Goal: Task Accomplishment & Management: Use online tool/utility

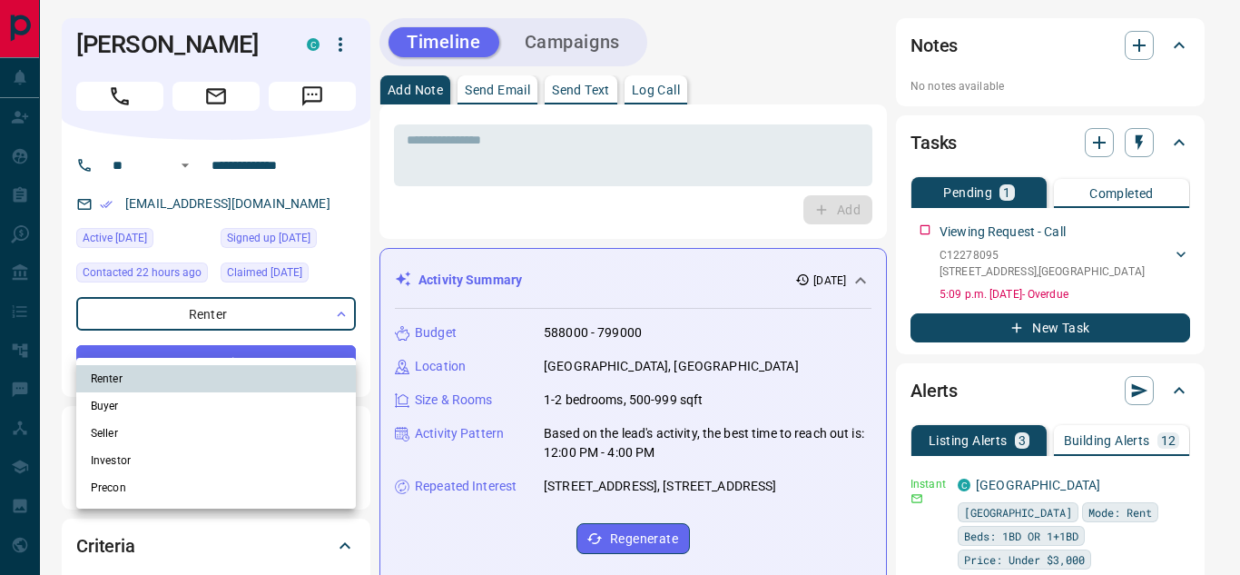
click at [283, 340] on div at bounding box center [620, 287] width 1240 height 575
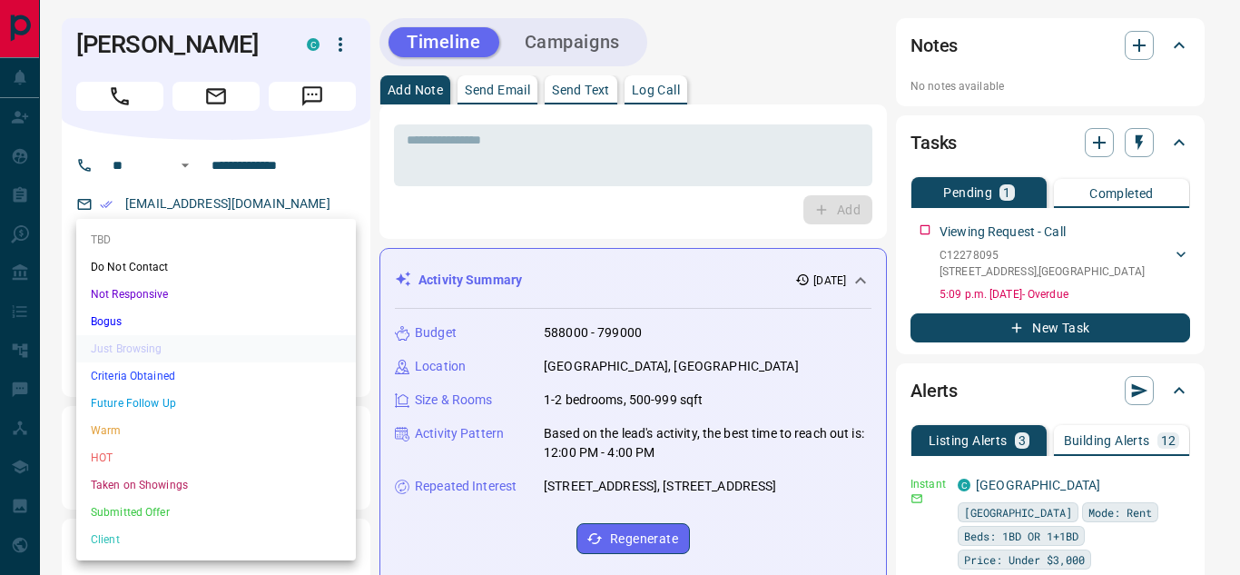
click at [744, 47] on div at bounding box center [620, 287] width 1240 height 575
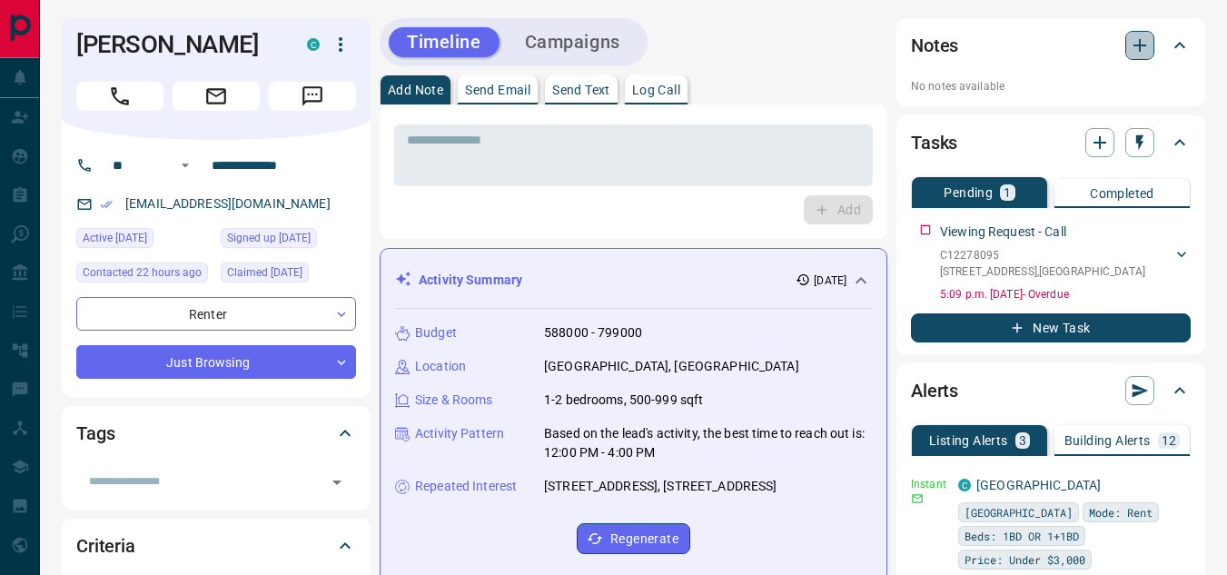
click at [1136, 40] on icon "button" at bounding box center [1140, 45] width 22 height 22
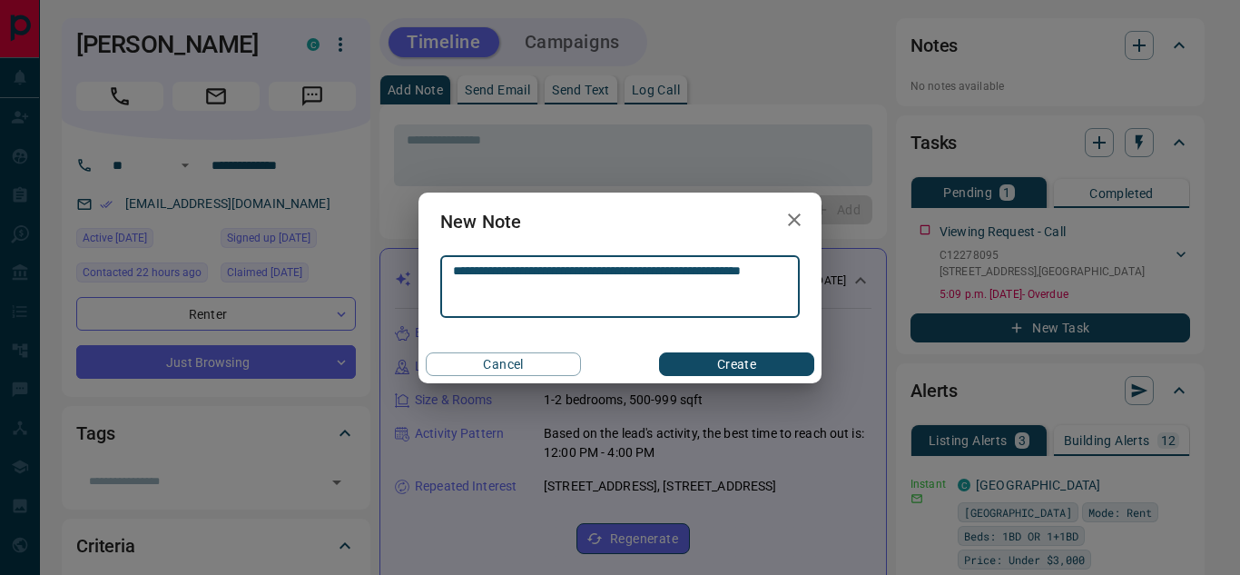
type textarea "**********"
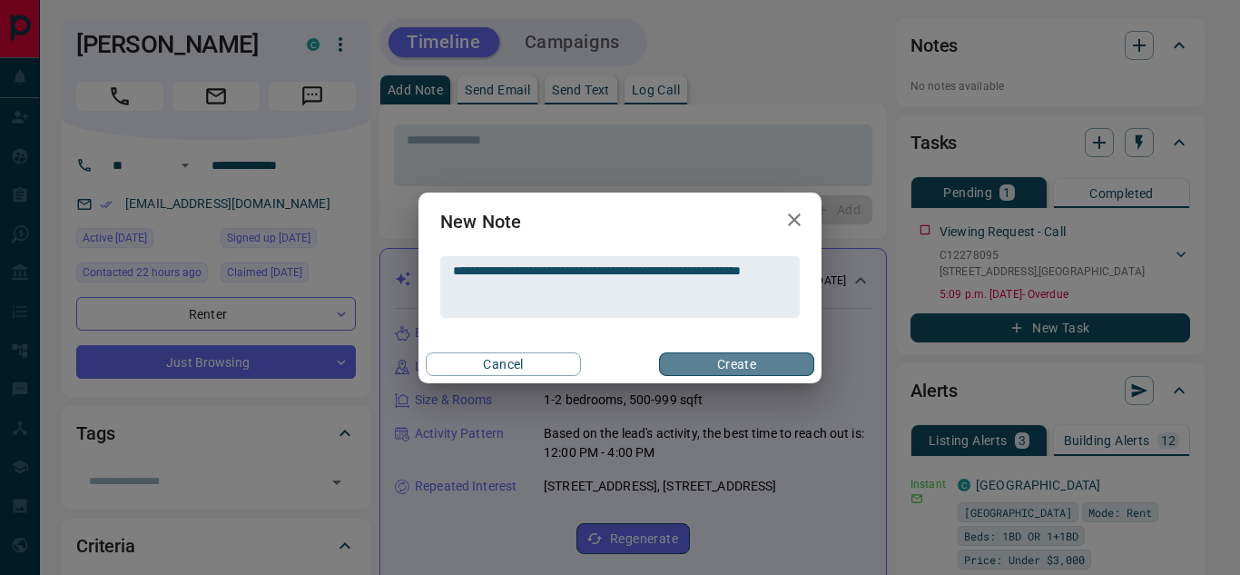
click at [732, 368] on button "Create" at bounding box center [736, 364] width 155 height 24
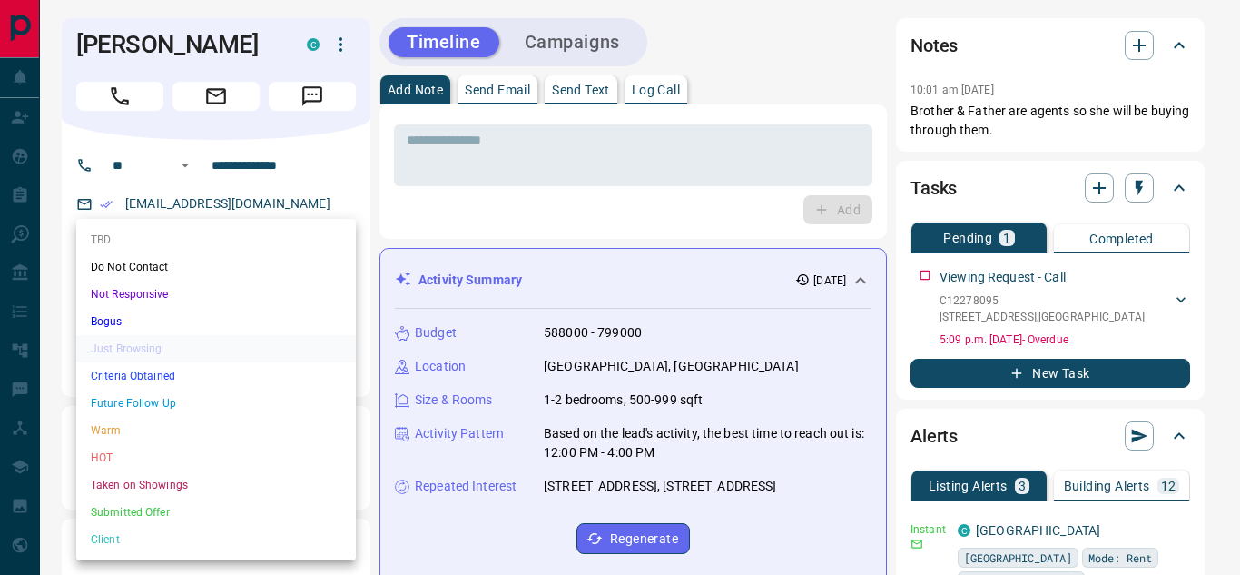
click at [273, 340] on ul "TBD Do Not Contact Not Responsive Bogus Just Browsing Criteria Obtained Future …" at bounding box center [216, 389] width 280 height 341
click at [747, 47] on div at bounding box center [620, 287] width 1240 height 575
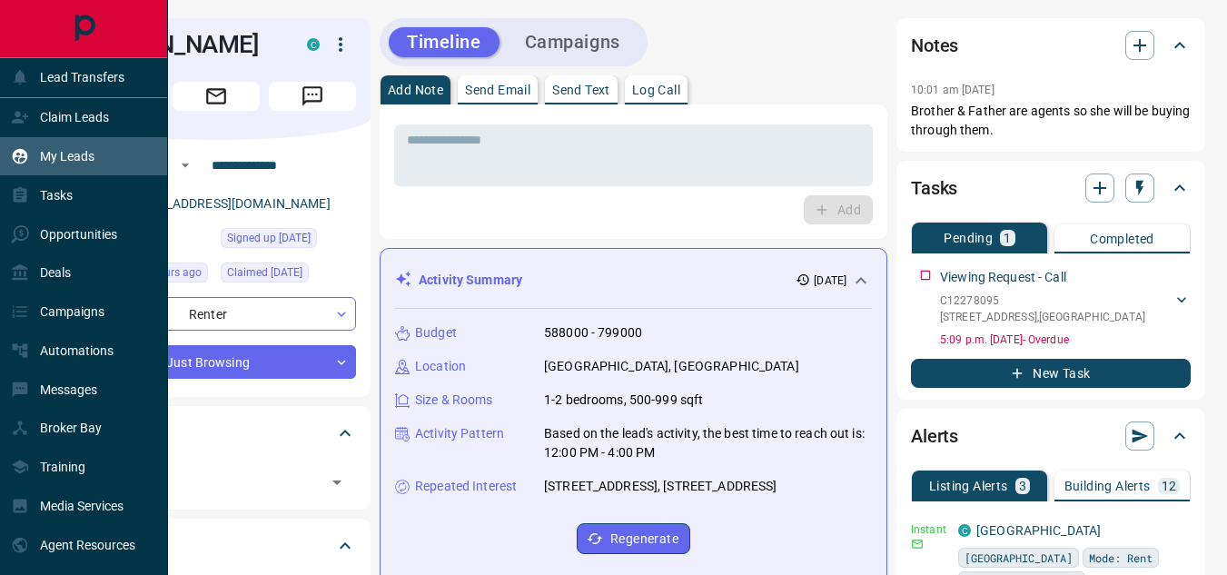
click at [81, 155] on p "My Leads" at bounding box center [67, 156] width 54 height 15
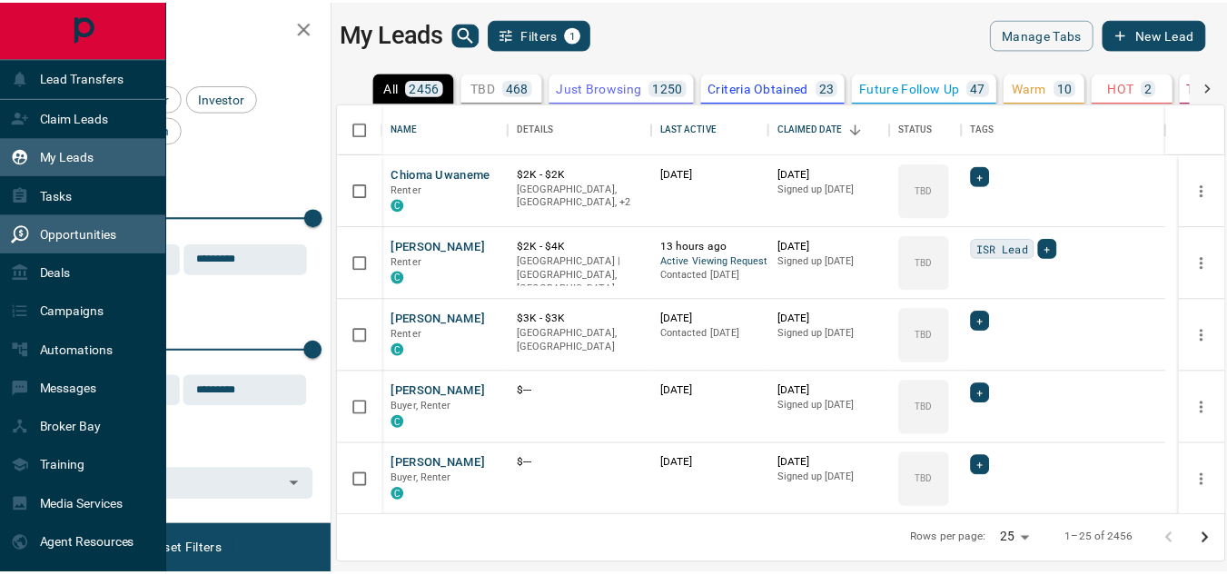
scroll to position [399, 883]
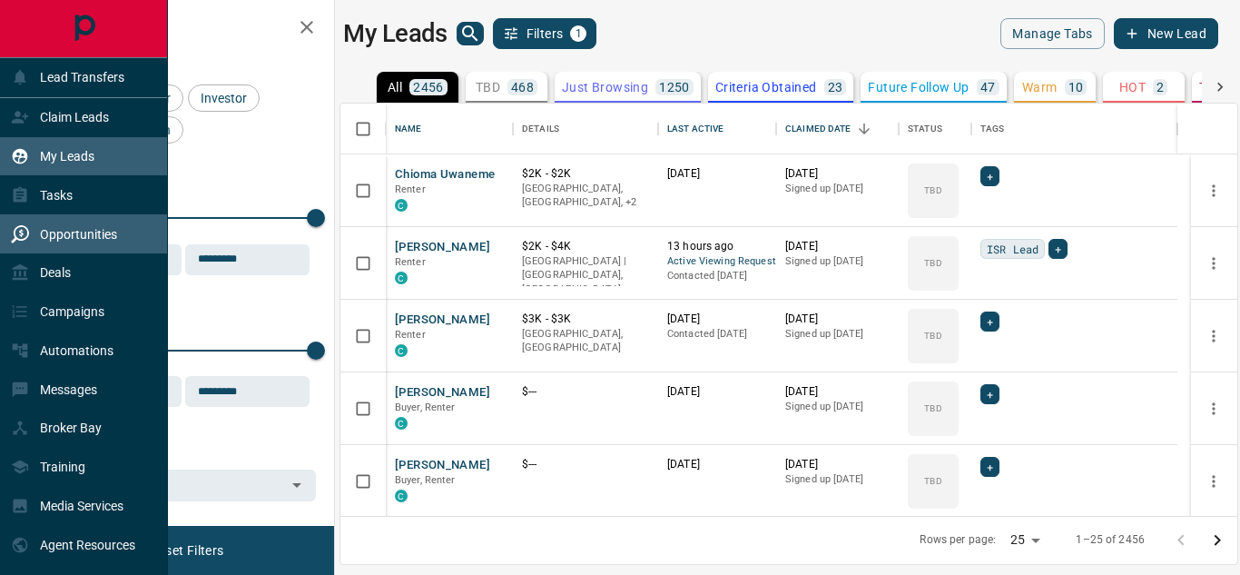
click at [87, 238] on p "Opportunities" at bounding box center [78, 234] width 77 height 15
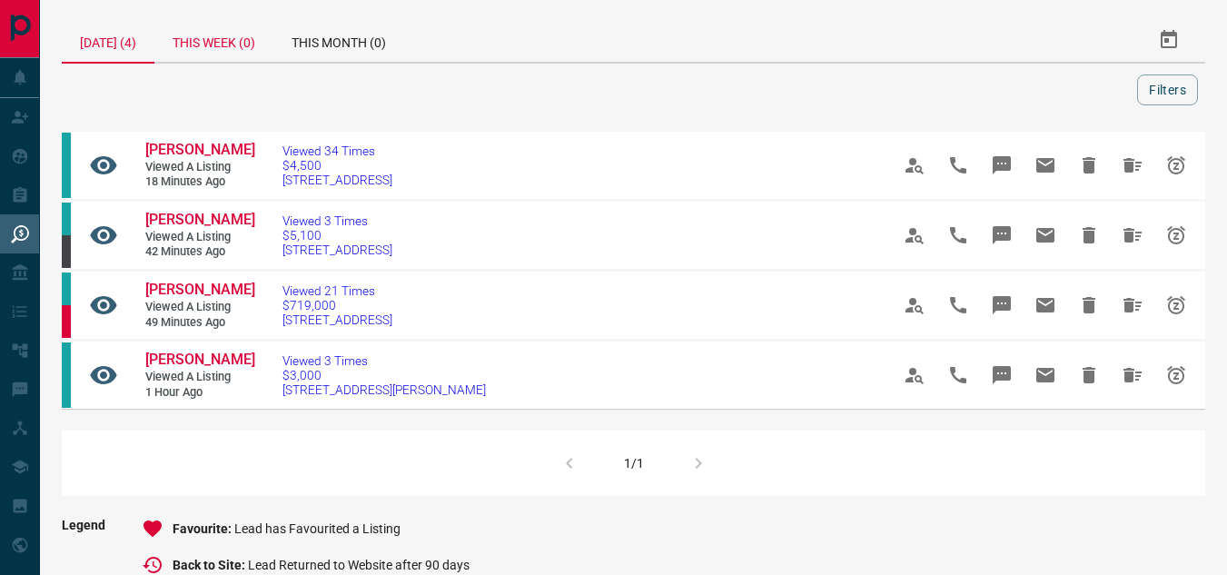
click at [245, 45] on div "This Week (0)" at bounding box center [213, 40] width 119 height 44
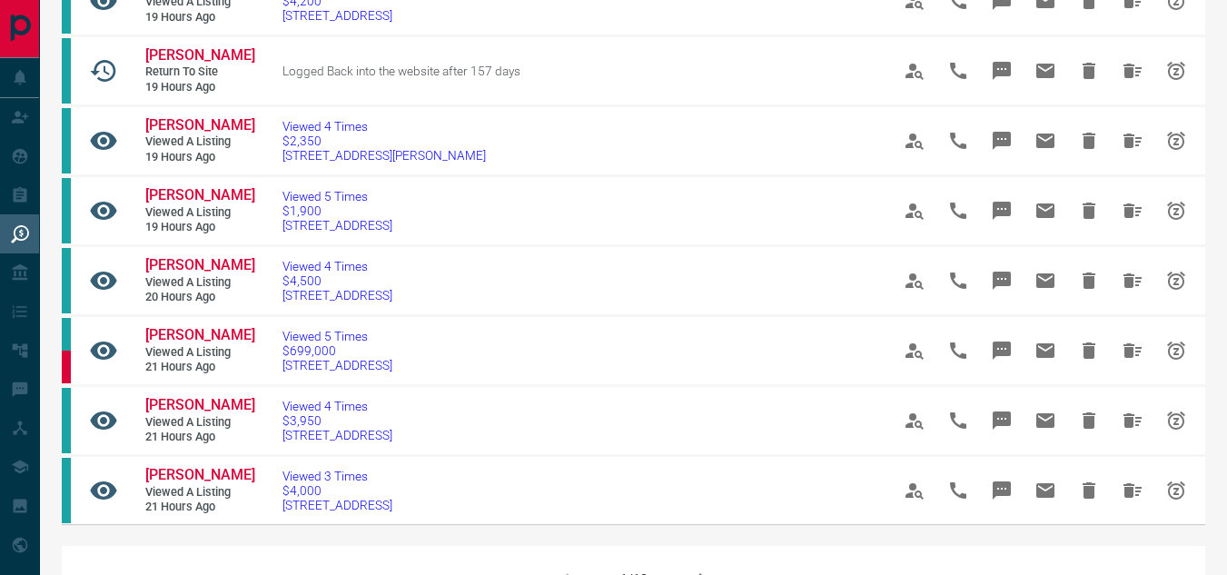
scroll to position [1506, 0]
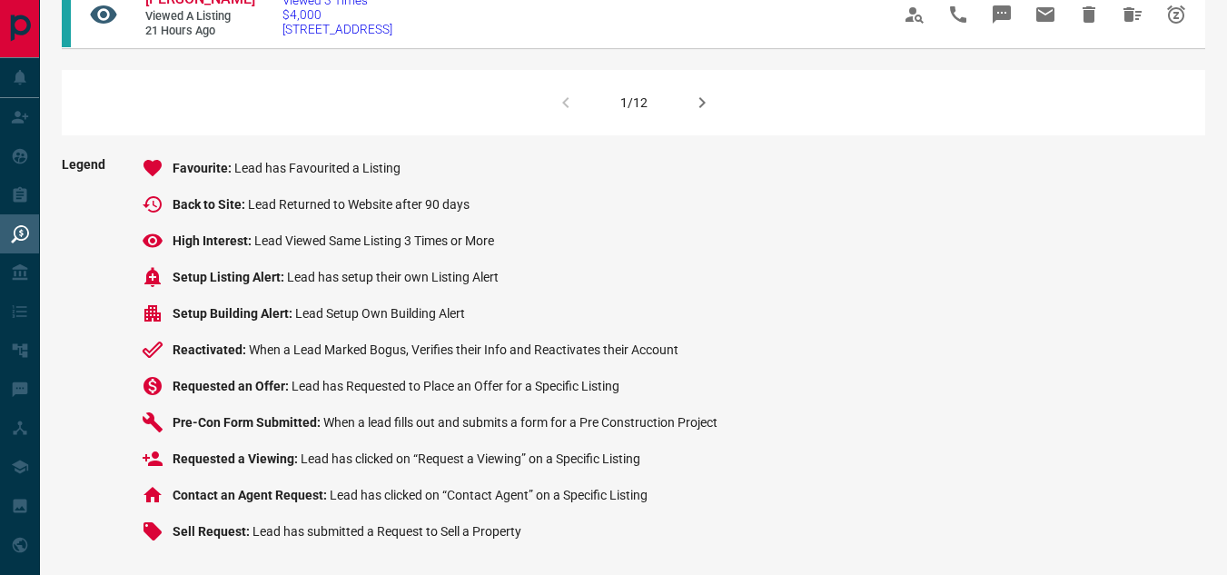
click at [692, 113] on icon "button" at bounding box center [702, 103] width 22 height 22
click at [698, 108] on icon "button" at bounding box center [701, 102] width 6 height 11
click at [700, 113] on icon "button" at bounding box center [702, 103] width 22 height 22
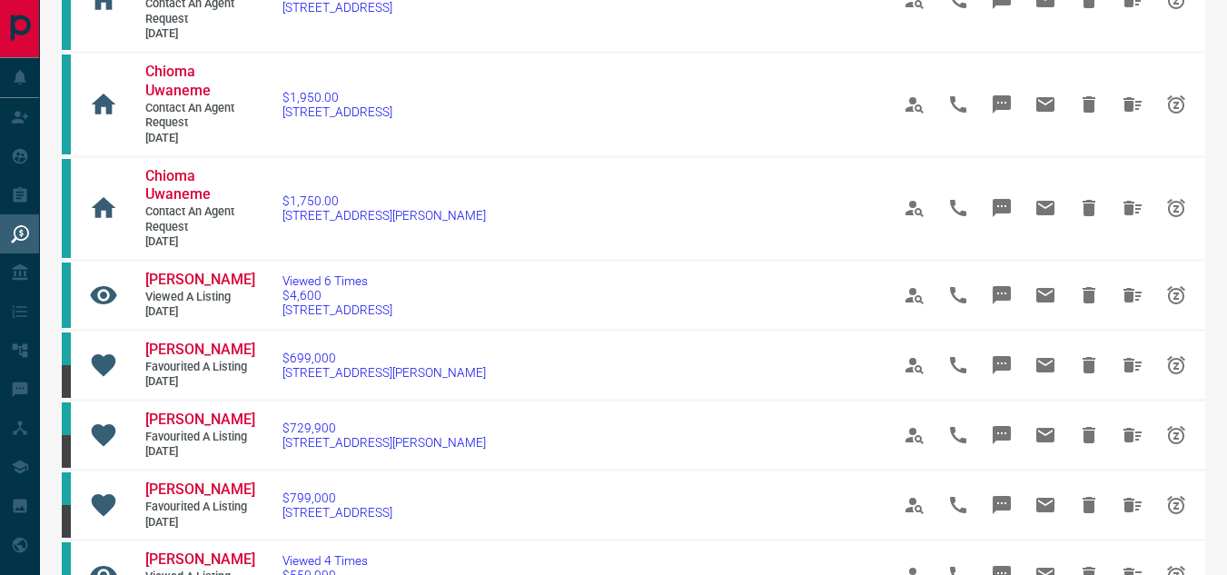
scroll to position [1523, 0]
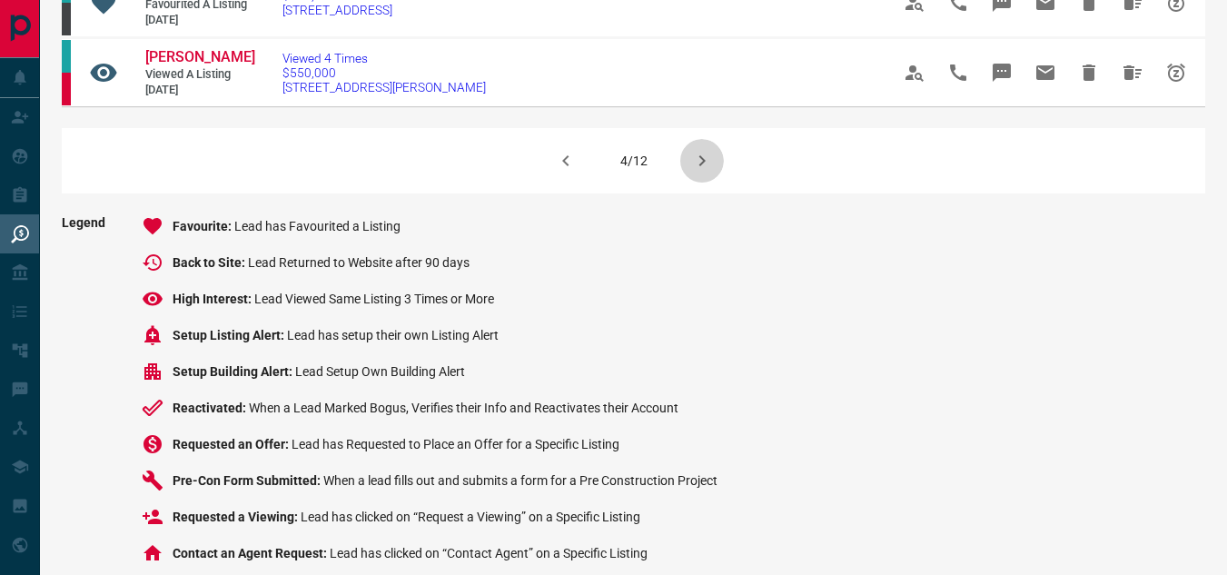
click at [705, 172] on icon "button" at bounding box center [702, 161] width 22 height 22
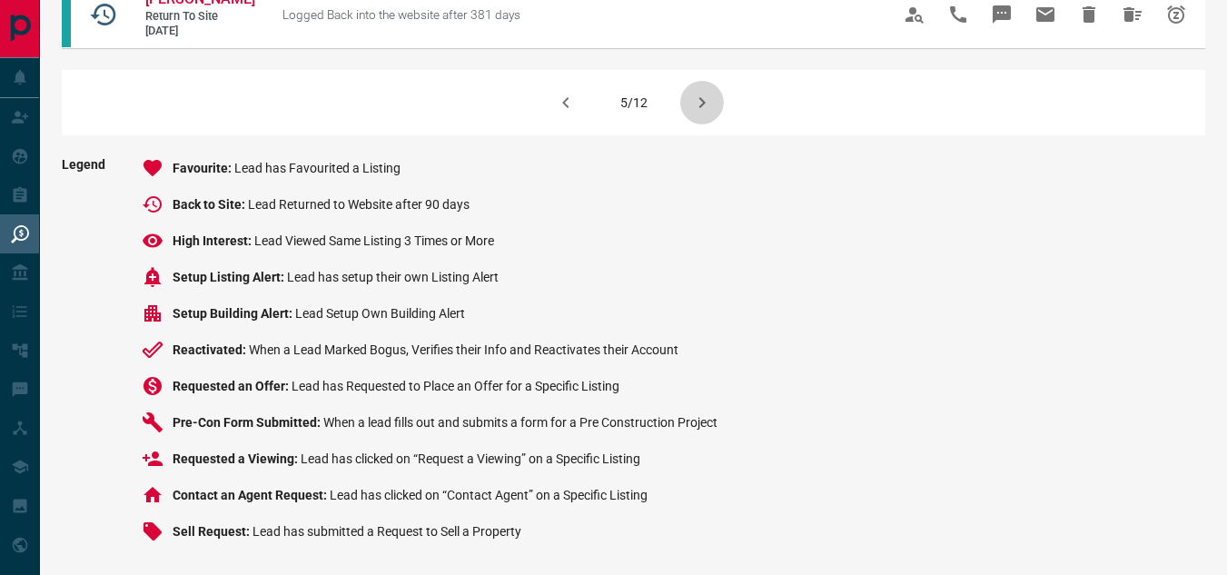
click at [708, 113] on icon "button" at bounding box center [702, 103] width 22 height 22
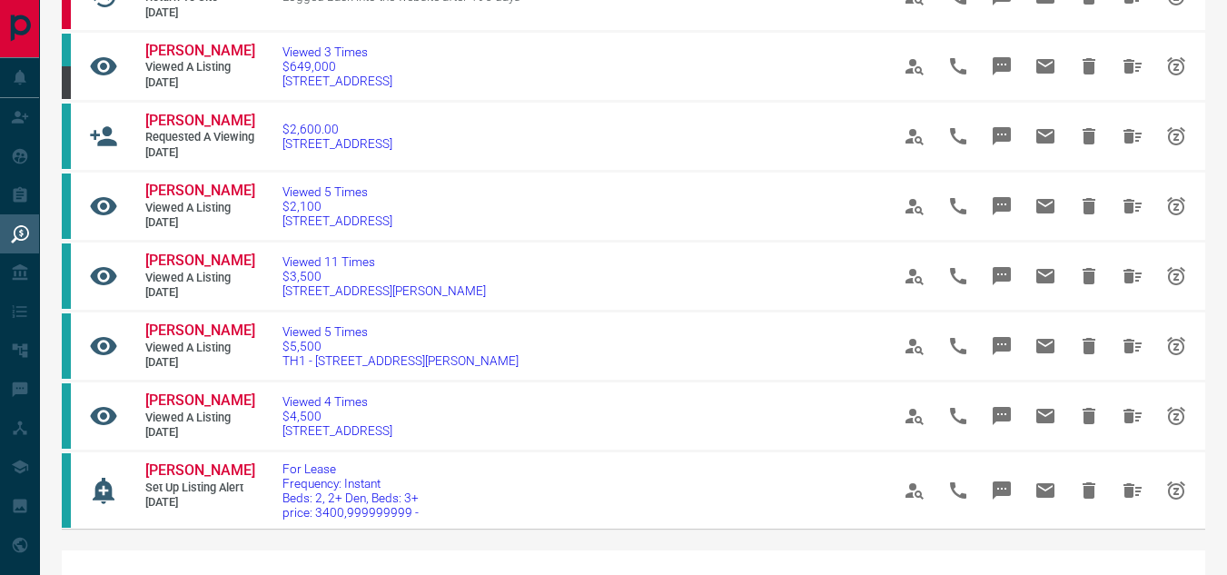
scroll to position [1511, 0]
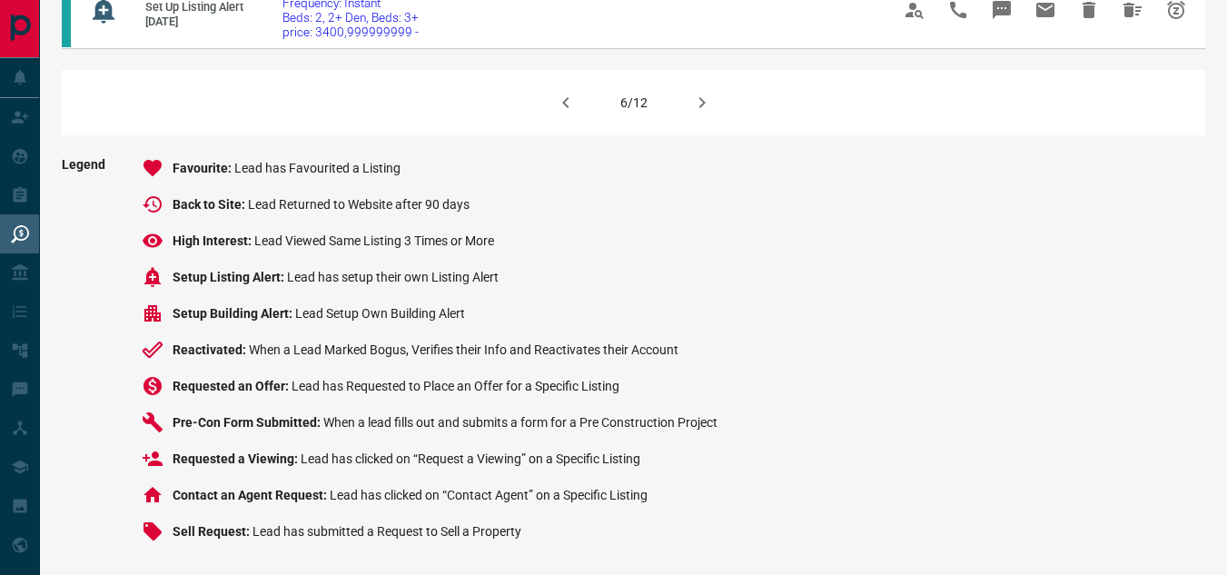
click at [695, 113] on icon "button" at bounding box center [702, 103] width 22 height 22
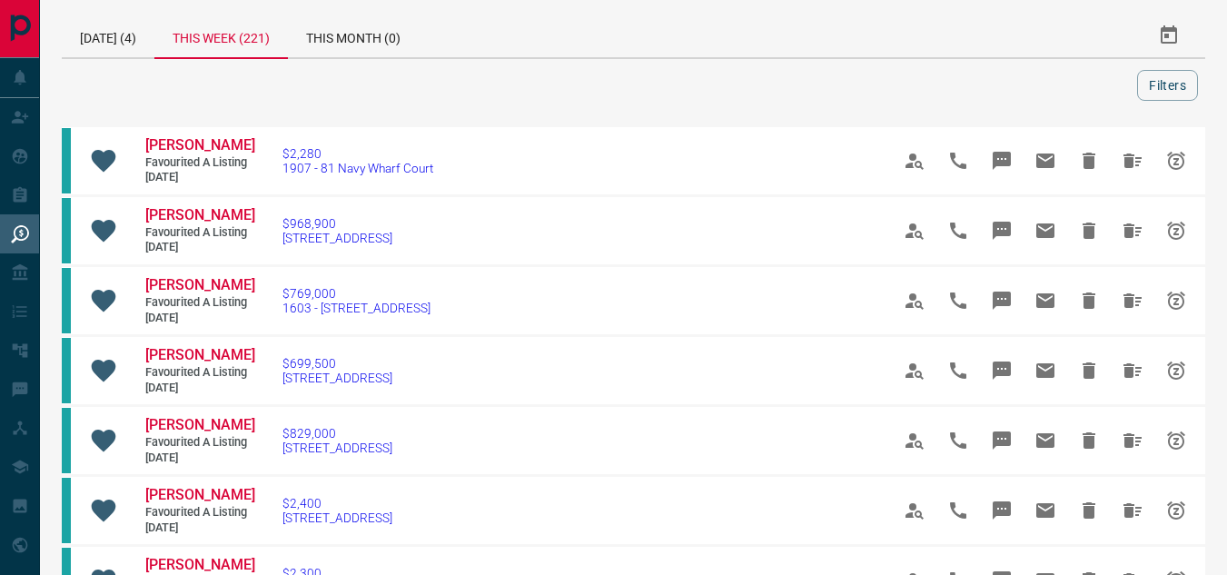
scroll to position [507, 0]
